Goal: Task Accomplishment & Management: Manage account settings

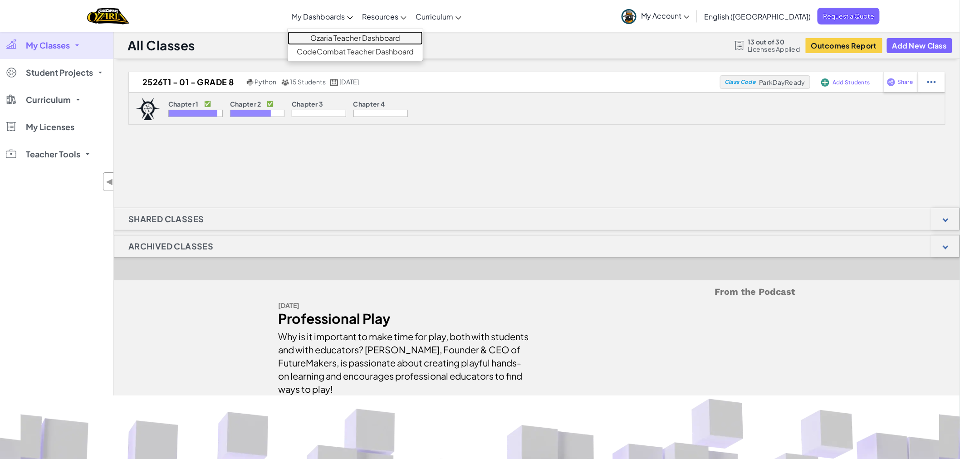
click at [352, 35] on link "Ozaria Teacher Dashboard" at bounding box center [355, 38] width 135 height 14
click at [67, 46] on span "My Classes" at bounding box center [48, 45] width 44 height 8
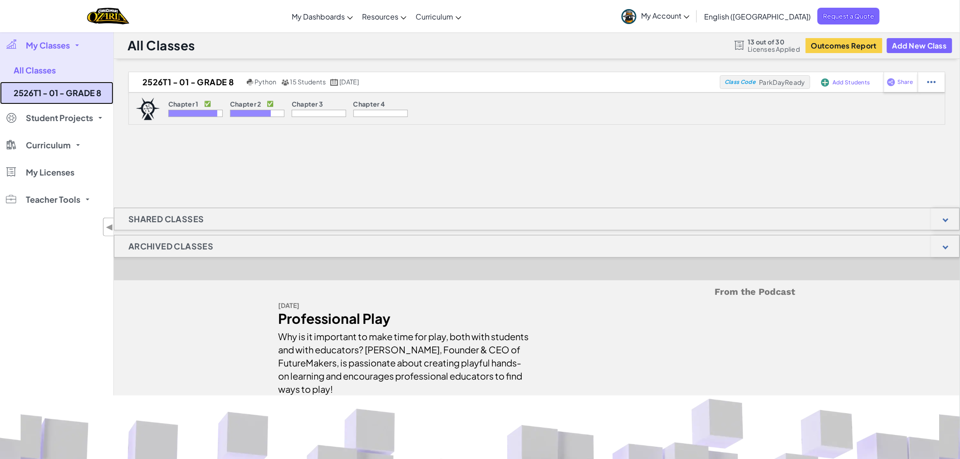
click at [64, 93] on link "2526T1 - 01 - GRADE 8" at bounding box center [56, 93] width 113 height 23
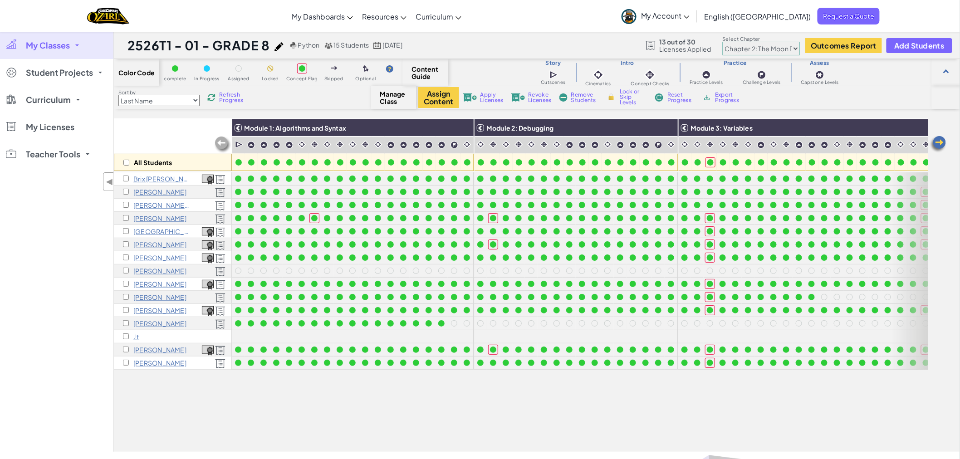
click at [796, 49] on select "Chapter 1: Sky Mountain Chapter 2: The Moon Dancers Chapter 3: The Phoenix Land…" at bounding box center [760, 49] width 77 height 14
select select "5e27600d1c9d440000ac3ee7"
click at [723, 42] on select "Chapter 1: Sky Mountain Chapter 2: The Moon Dancers Chapter 3: The Phoenix Land…" at bounding box center [760, 49] width 77 height 14
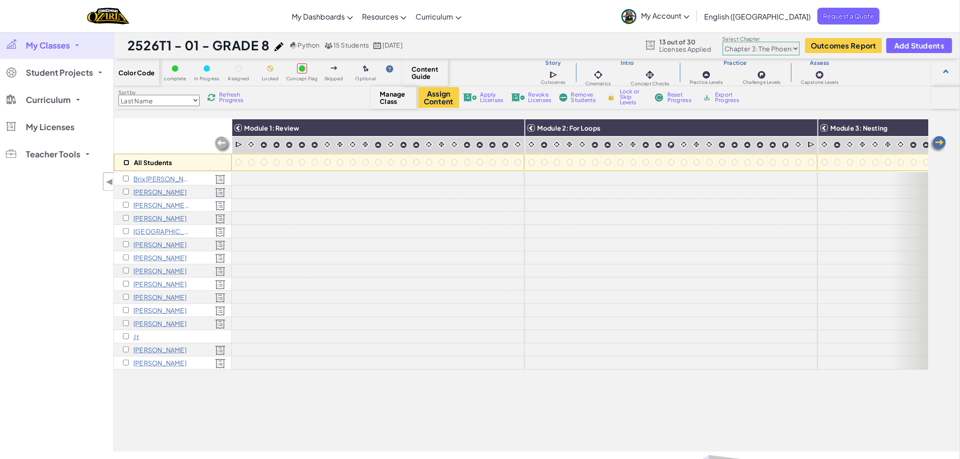
click at [127, 161] on input "checkbox" at bounding box center [126, 163] width 6 height 6
checkbox input "true"
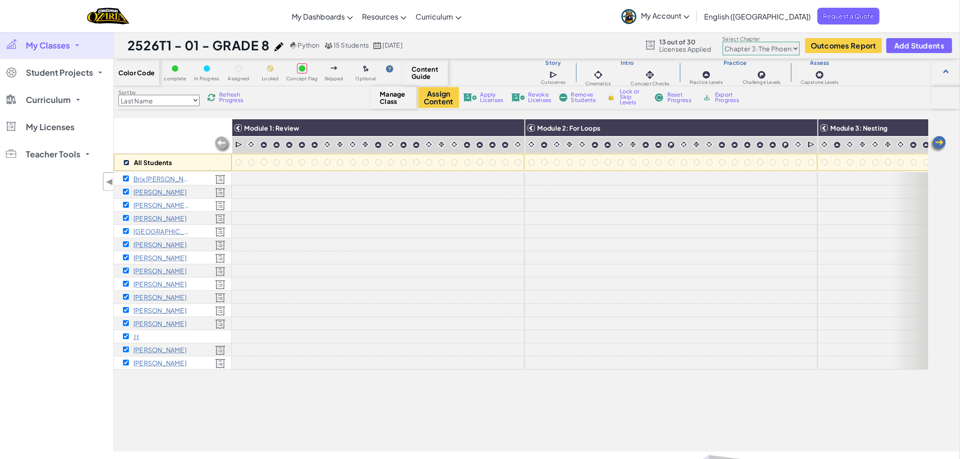
checkbox input "true"
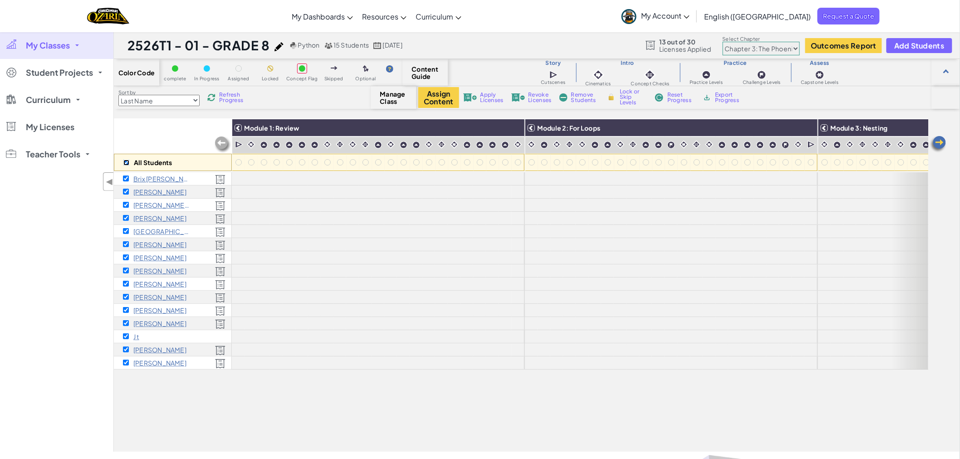
checkbox input "true"
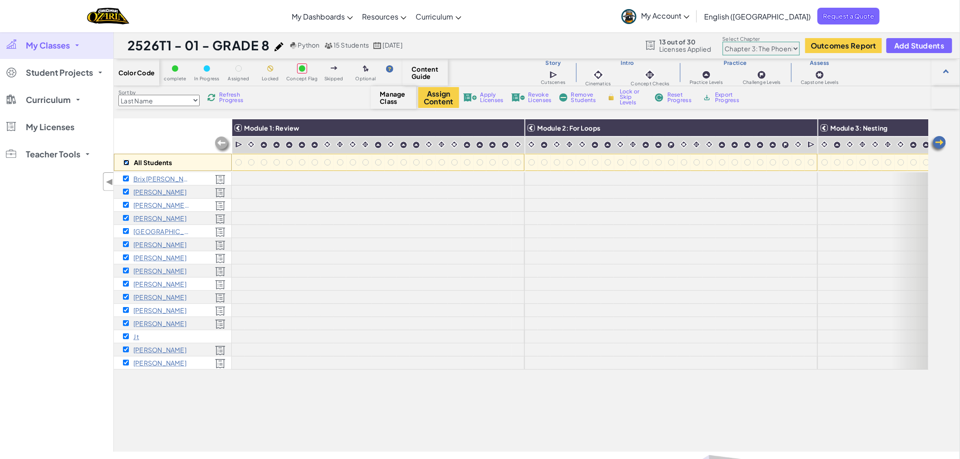
checkbox input "true"
click at [123, 336] on input "checkbox" at bounding box center [126, 336] width 6 height 6
checkbox input "false"
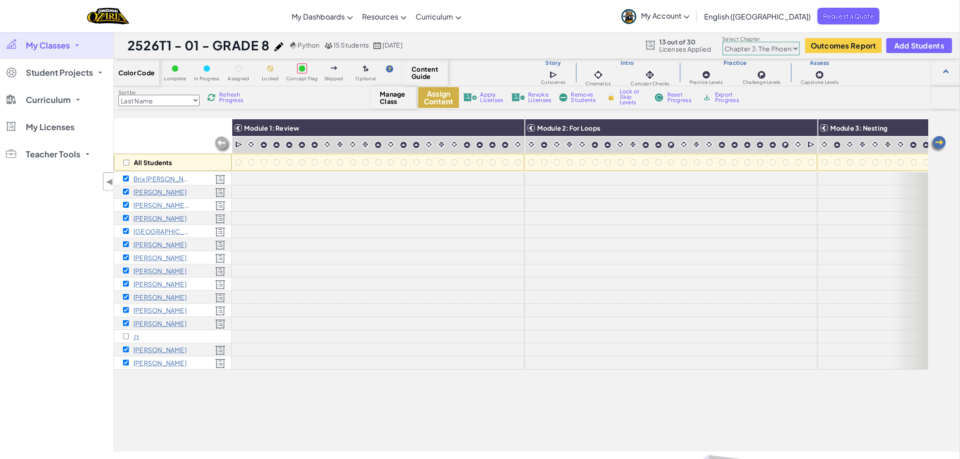
click at [436, 96] on button "Assign Content" at bounding box center [438, 97] width 41 height 21
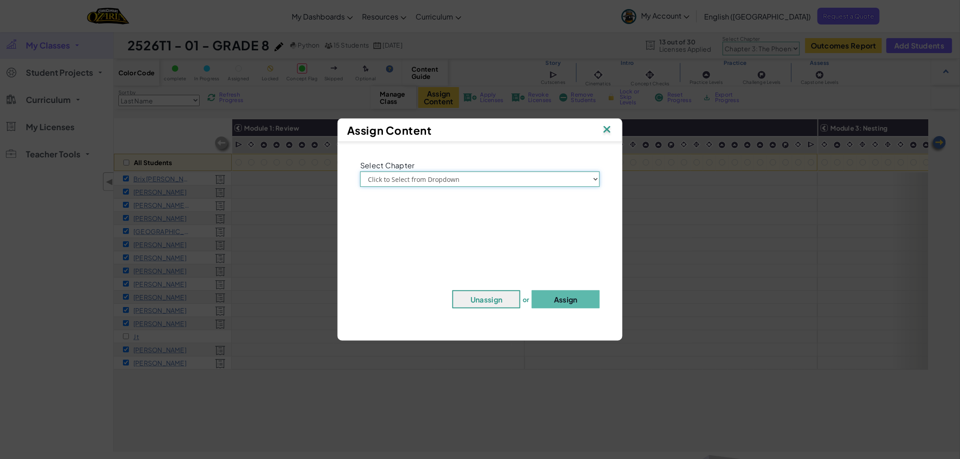
click at [586, 180] on select "Click to Select from Dropdown Chapter 1: Sky Mountain Chapter 2: The Moon Dance…" at bounding box center [479, 178] width 239 height 15
select select "Chapter 3: The Phoenix Lands"
click at [360, 171] on select "Click to Select from Dropdown Chapter 1: Sky Mountain Chapter 2: The Moon Dance…" at bounding box center [479, 178] width 239 height 15
click at [558, 300] on button "Assign" at bounding box center [566, 299] width 68 height 18
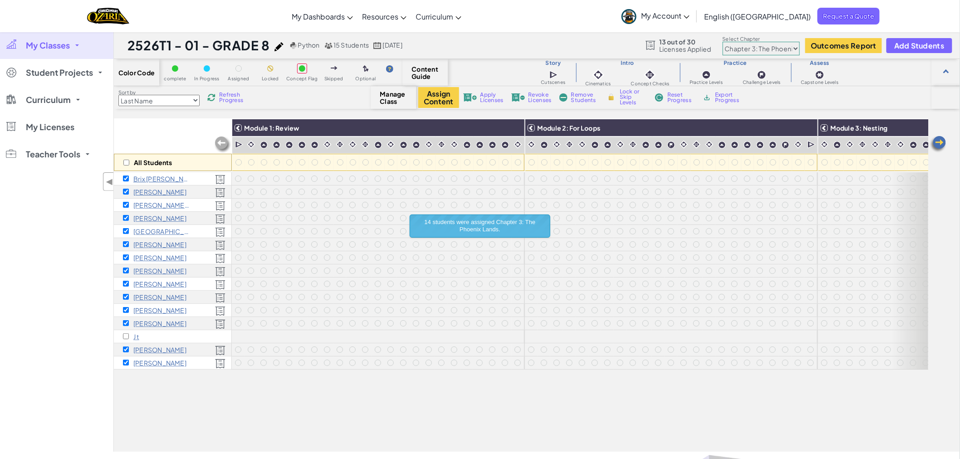
click at [796, 46] on select "Chapter 1: Sky Mountain Chapter 2: The Moon Dancers Chapter 3: The Phoenix Land…" at bounding box center [760, 49] width 77 height 14
select select "5d8a57abe8919b28d5113af1"
click at [723, 42] on select "Chapter 1: Sky Mountain Chapter 2: The Moon Dancers Chapter 3: The Phoenix Land…" at bounding box center [760, 49] width 77 height 14
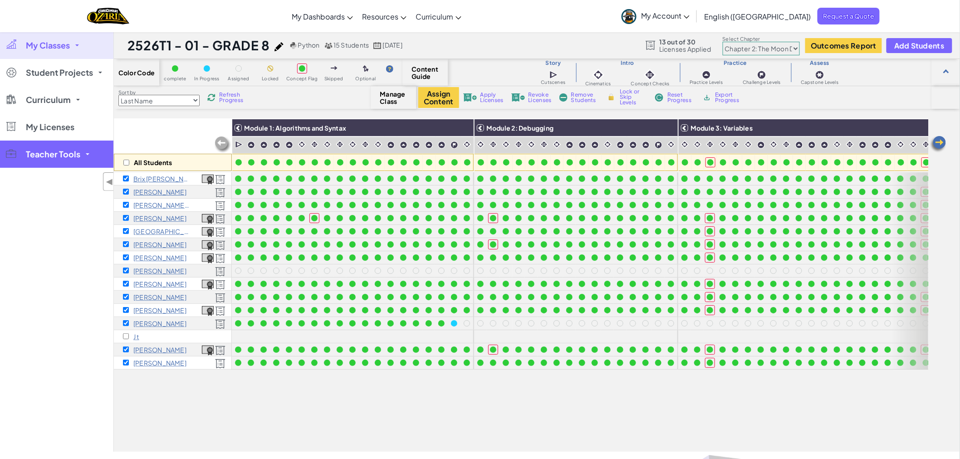
click at [52, 153] on span "Teacher Tools" at bounding box center [53, 154] width 54 height 8
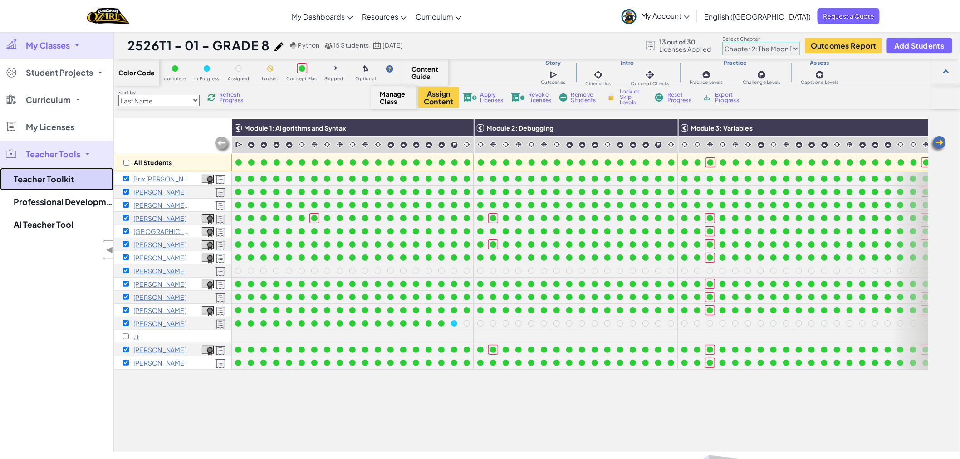
click at [51, 180] on link "Teacher Toolkit" at bounding box center [56, 179] width 113 height 23
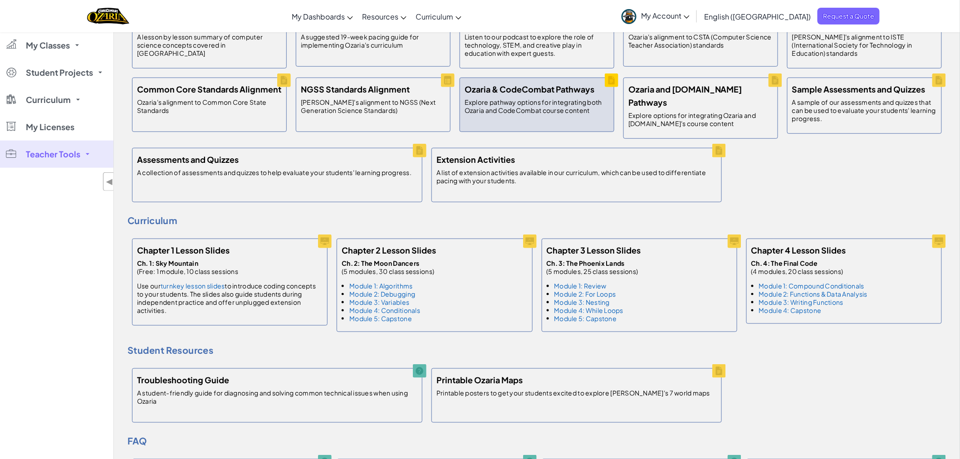
scroll to position [252, 0]
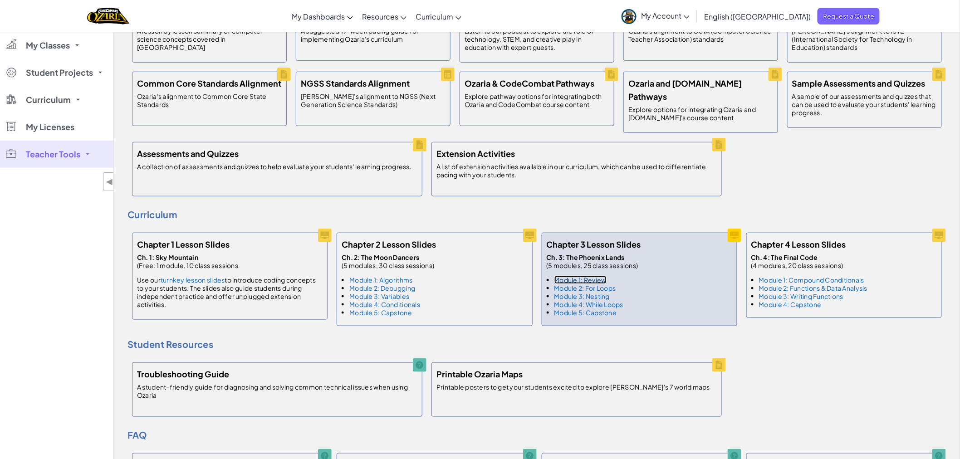
click at [593, 276] on link "Module 1: Review" at bounding box center [580, 280] width 52 height 8
